Goal: Information Seeking & Learning: Learn about a topic

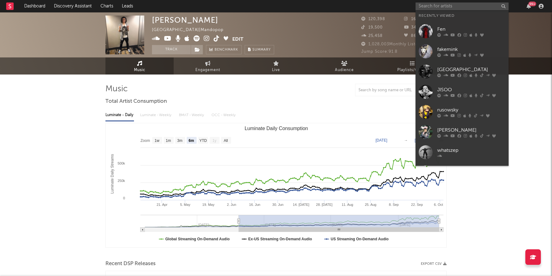
select select "6m"
type input "r"
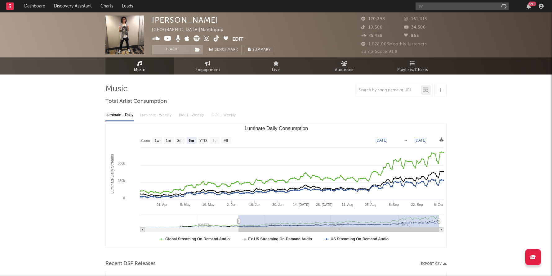
type input "svn"
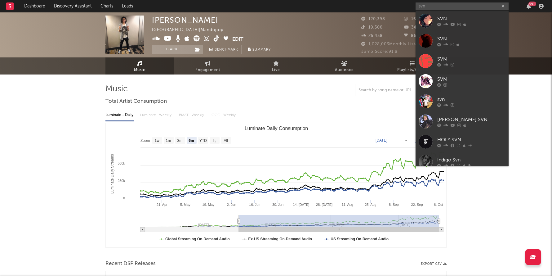
click at [439, 6] on input "svn" at bounding box center [462, 6] width 93 height 8
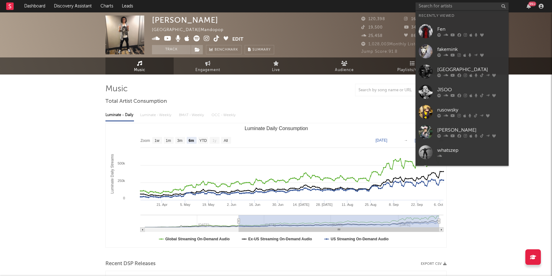
type input "r"
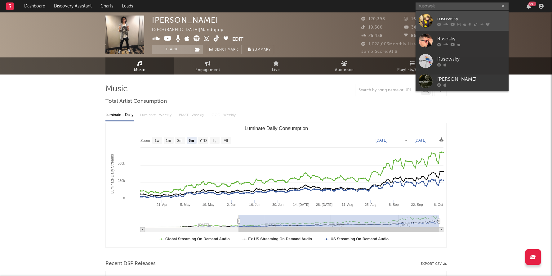
type input "rusowsk"
click at [462, 18] on div "rusowsky" at bounding box center [471, 18] width 68 height 7
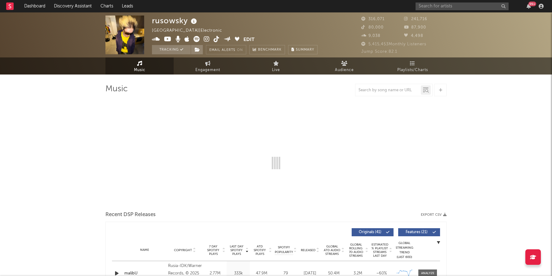
select select "6m"
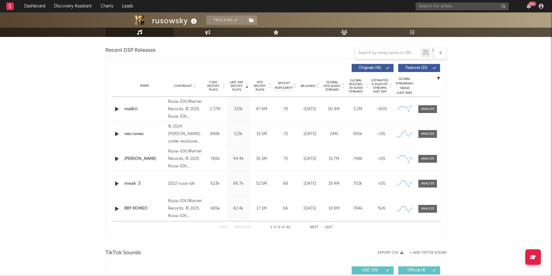
scroll to position [213, 0]
click at [335, 91] on div "Name Copyright Label Album Names Composer Names 7 Day Spotify Plays Last Day Sp…" at bounding box center [276, 86] width 328 height 22
click at [333, 88] on span "Global ATD Audio Streams" at bounding box center [331, 85] width 17 height 11
click at [240, 86] on span "Last Day Spotify Plays" at bounding box center [236, 85] width 16 height 11
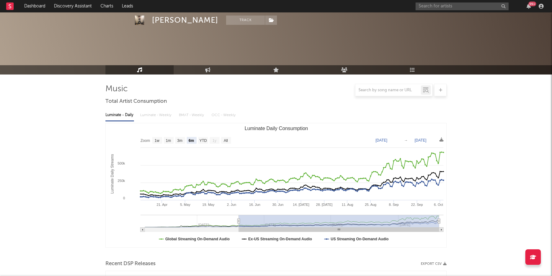
select select "6m"
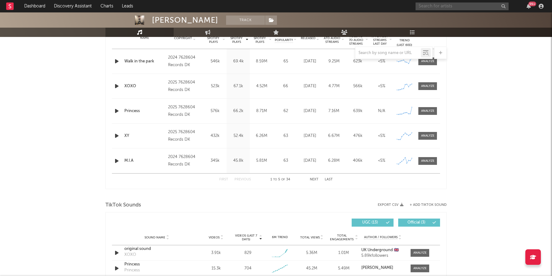
click at [444, 8] on input "text" at bounding box center [462, 6] width 93 height 8
click at [446, 5] on input "4batz" at bounding box center [462, 6] width 93 height 8
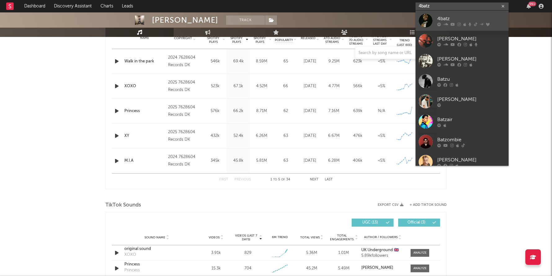
type input "4batz"
click at [443, 15] on div "4batz" at bounding box center [471, 18] width 68 height 7
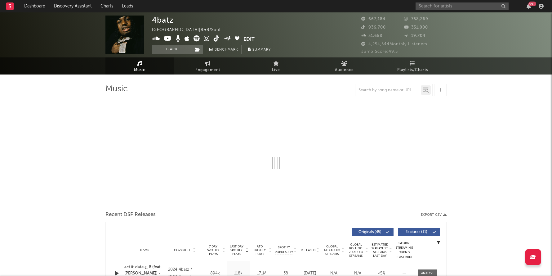
select select "6m"
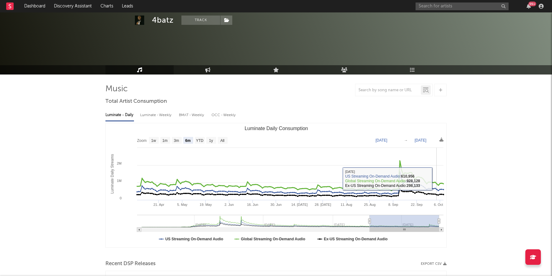
scroll to position [126, 0]
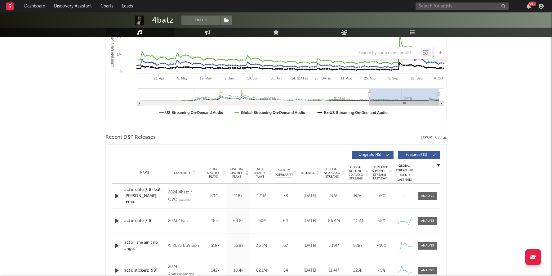
click at [260, 174] on span "ATD Spotify Plays" at bounding box center [260, 172] width 16 height 11
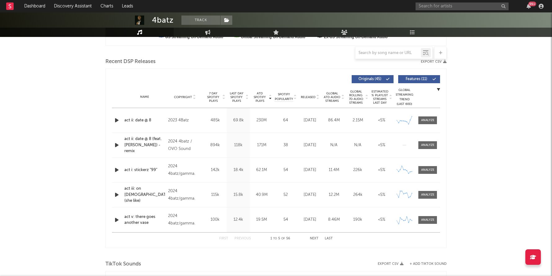
scroll to position [202, 0]
click at [309, 98] on span "Released" at bounding box center [308, 97] width 15 height 4
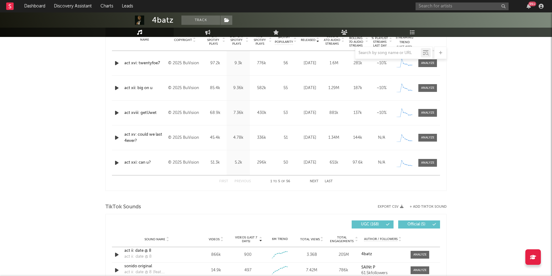
scroll to position [325, 0]
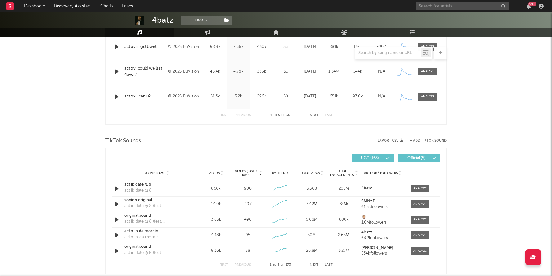
click at [441, 0] on div "99 +" at bounding box center [481, 6] width 130 height 12
click at [439, 6] on input "text" at bounding box center [462, 6] width 93 height 8
click at [450, 5] on input "sailor" at bounding box center [462, 6] width 93 height 8
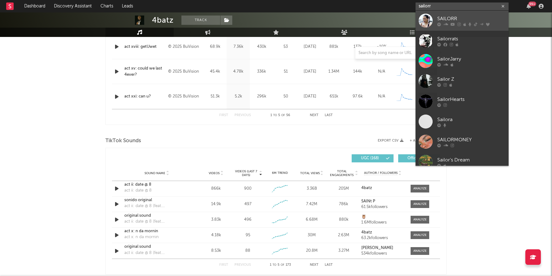
type input "sailorr"
click at [452, 16] on div "SAILORR" at bounding box center [471, 18] width 68 height 7
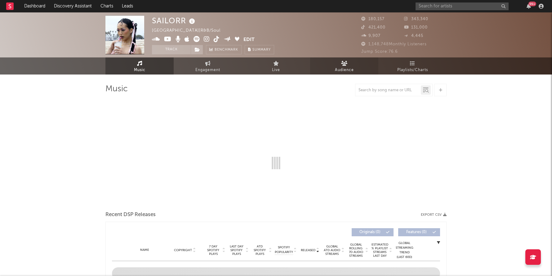
select select "6m"
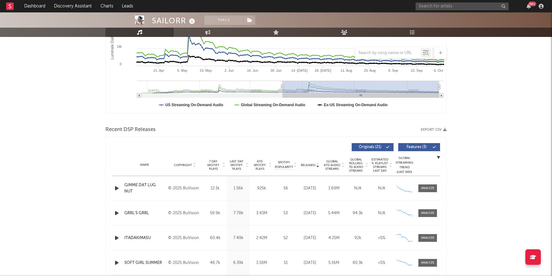
scroll to position [134, 0]
click at [426, 6] on input "text" at bounding box center [462, 6] width 93 height 8
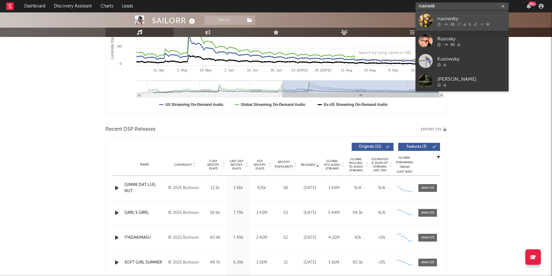
type input "rusowsk"
click at [453, 16] on div "rusowsky" at bounding box center [471, 18] width 68 height 7
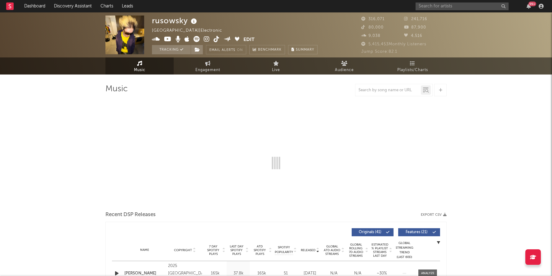
select select "6m"
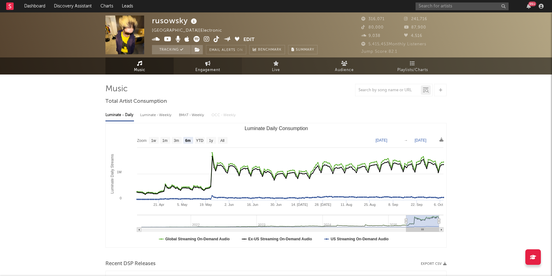
click at [207, 69] on span "Engagement" at bounding box center [207, 69] width 25 height 7
select select "1w"
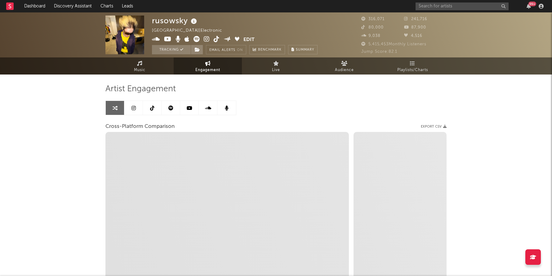
select select "1m"
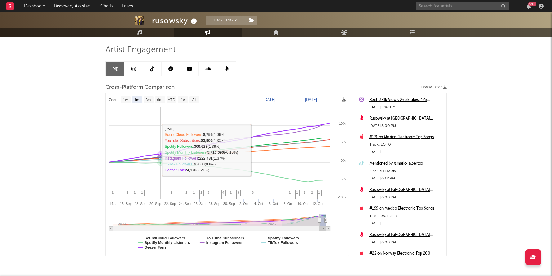
scroll to position [62, 0]
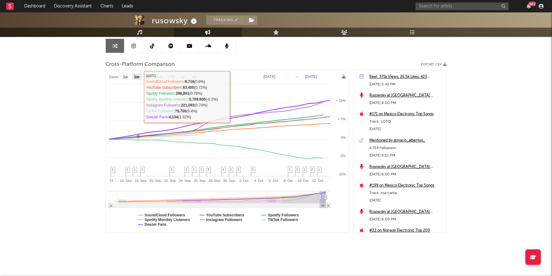
click at [133, 47] on icon at bounding box center [133, 45] width 4 height 5
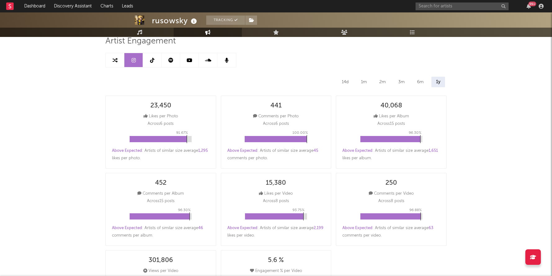
scroll to position [36, 0]
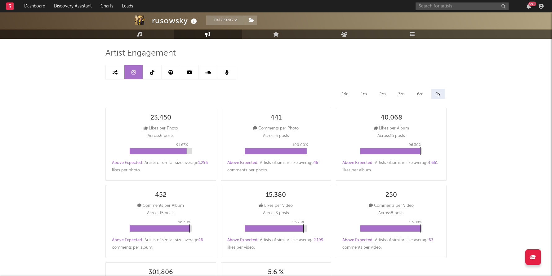
select select "6m"
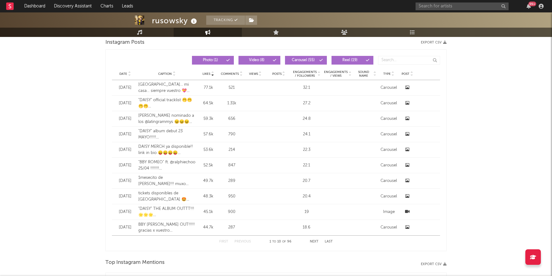
scroll to position [0, 0]
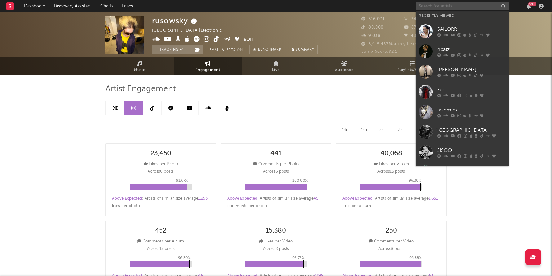
click at [421, 4] on input "text" at bounding box center [462, 6] width 93 height 8
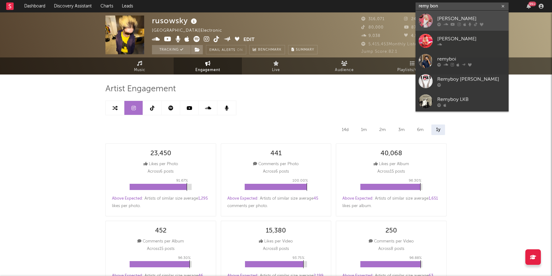
type input "remy bon"
click at [463, 15] on div "[PERSON_NAME]" at bounding box center [471, 18] width 68 height 7
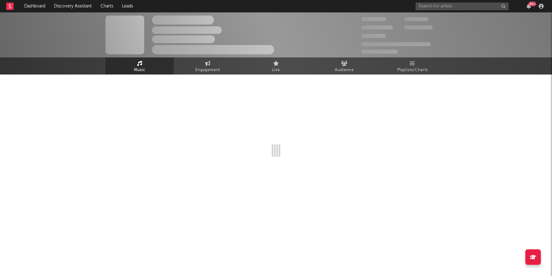
select select "6m"
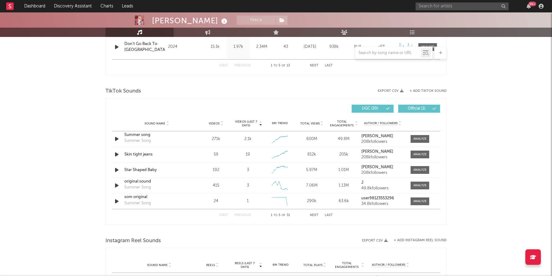
scroll to position [376, 0]
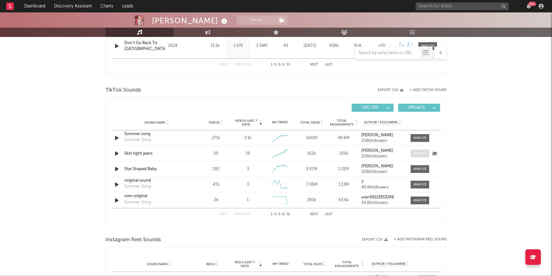
click at [418, 154] on div at bounding box center [419, 153] width 13 height 5
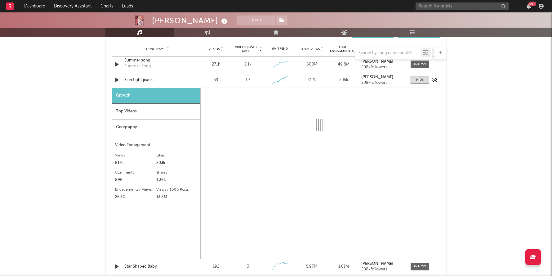
scroll to position [459, 0]
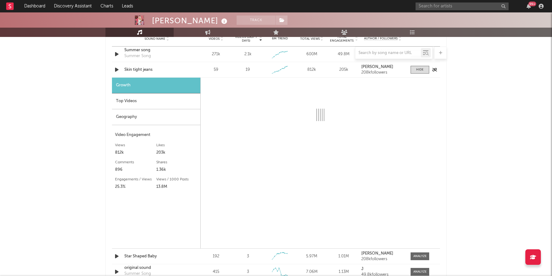
select select "1w"
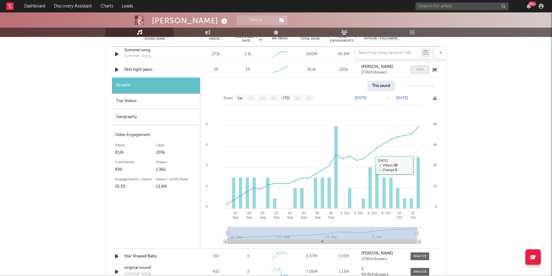
click at [424, 70] on span at bounding box center [420, 70] width 19 height 8
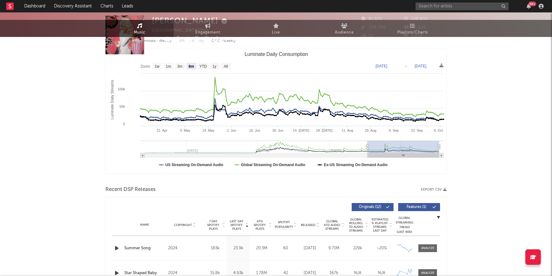
scroll to position [0, 0]
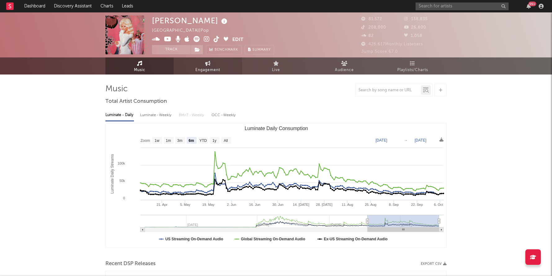
click at [197, 65] on link "Engagement" at bounding box center [208, 65] width 68 height 17
select select "1w"
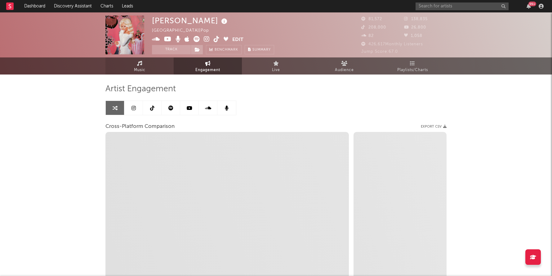
click at [139, 73] on span "Music" at bounding box center [139, 69] width 11 height 7
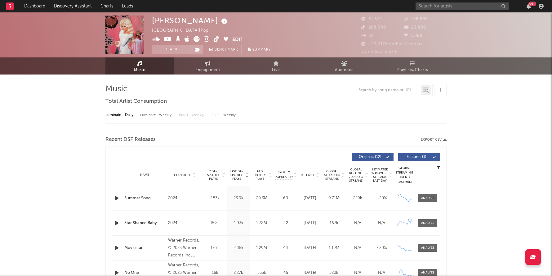
select select "6m"
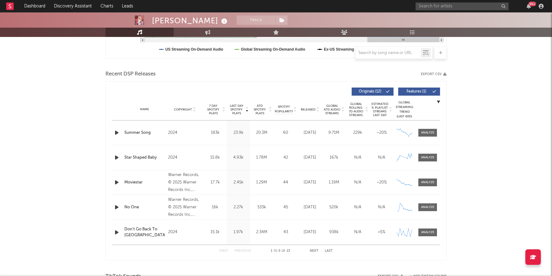
scroll to position [188, 0]
